Goal: Navigation & Orientation: Find specific page/section

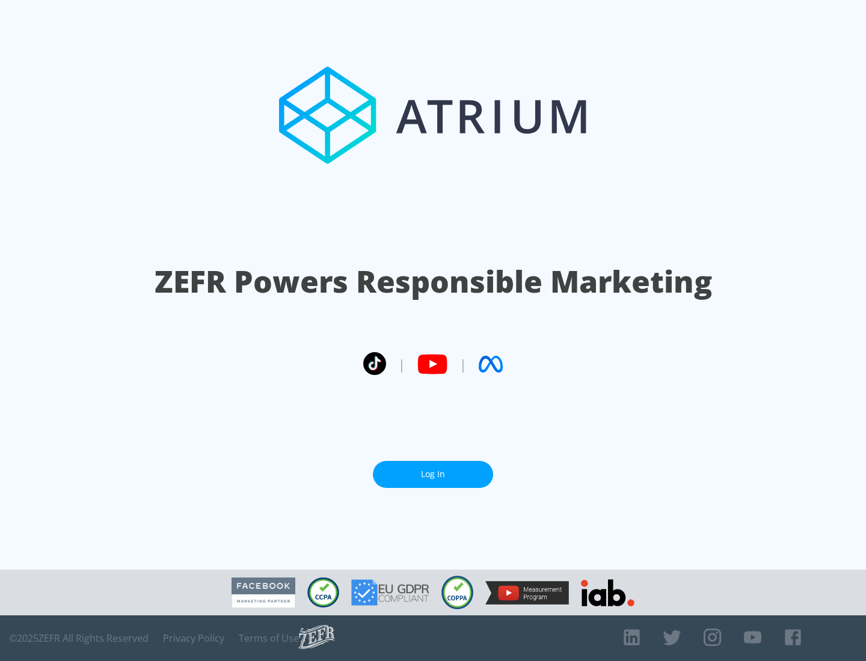
click at [433, 474] on link "Log In" at bounding box center [433, 474] width 120 height 27
